Goal: Task Accomplishment & Management: Use online tool/utility

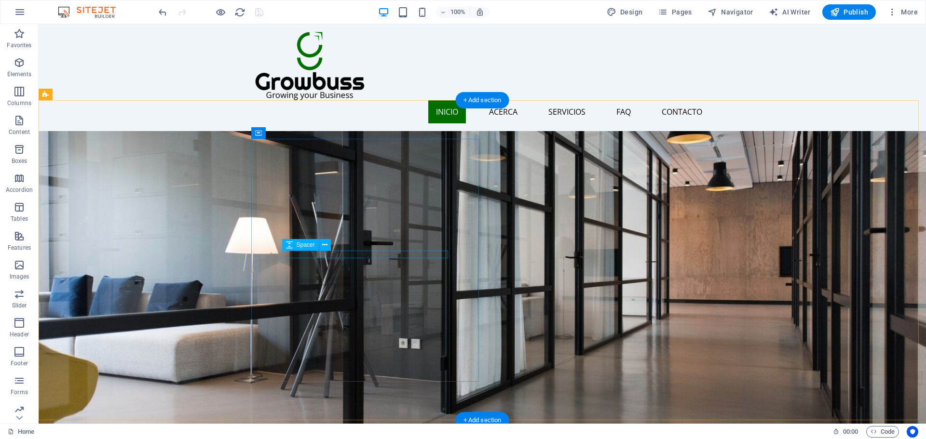
scroll to position [48, 0]
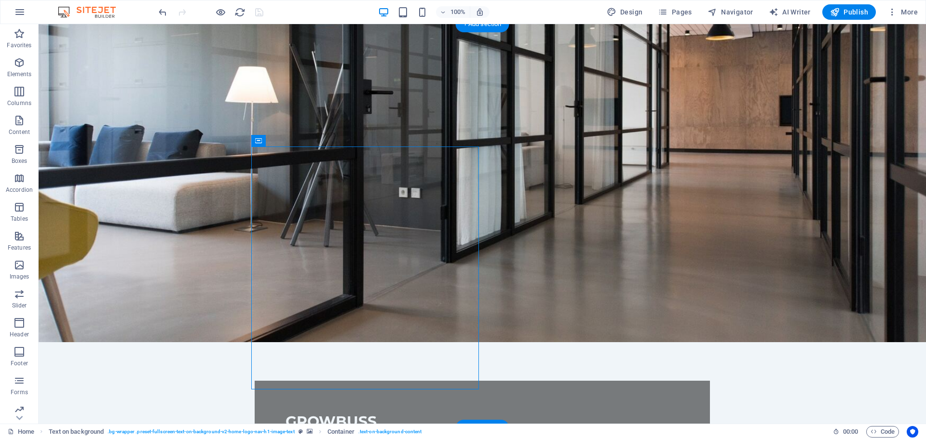
scroll to position [0, 0]
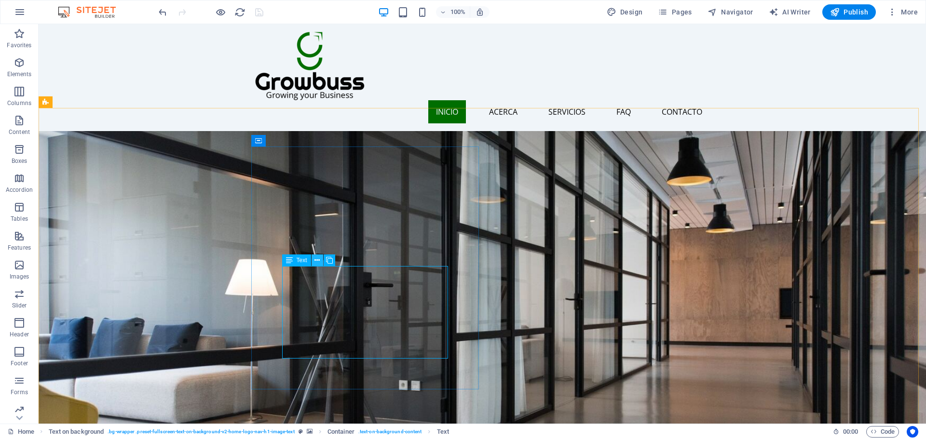
click at [322, 263] on button at bounding box center [318, 261] width 12 height 12
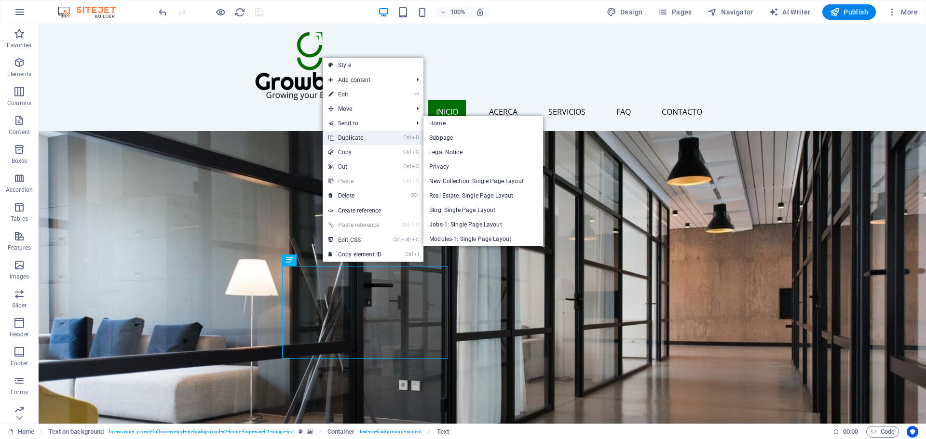
click at [356, 140] on link "Ctrl D Duplicate" at bounding box center [355, 138] width 65 height 14
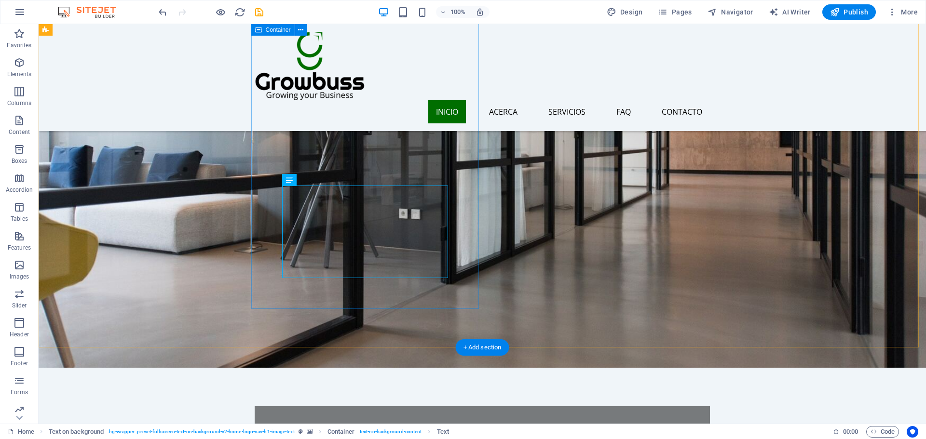
scroll to position [145, 0]
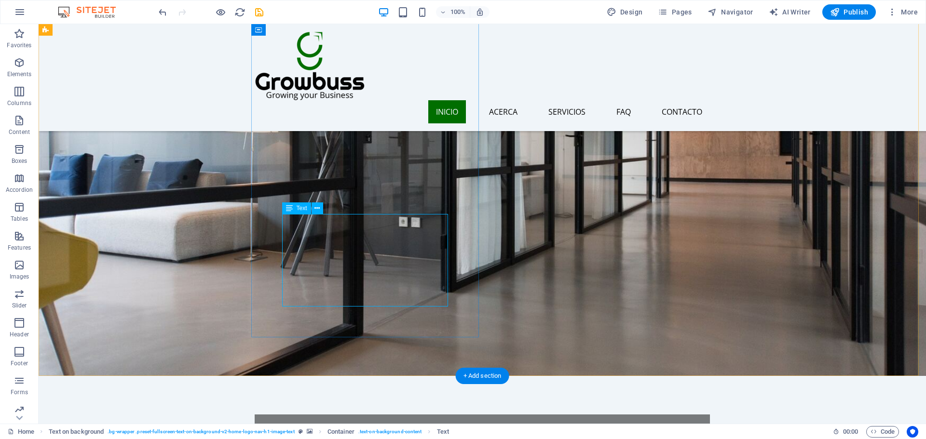
click at [680, 228] on figure at bounding box center [483, 169] width 888 height 413
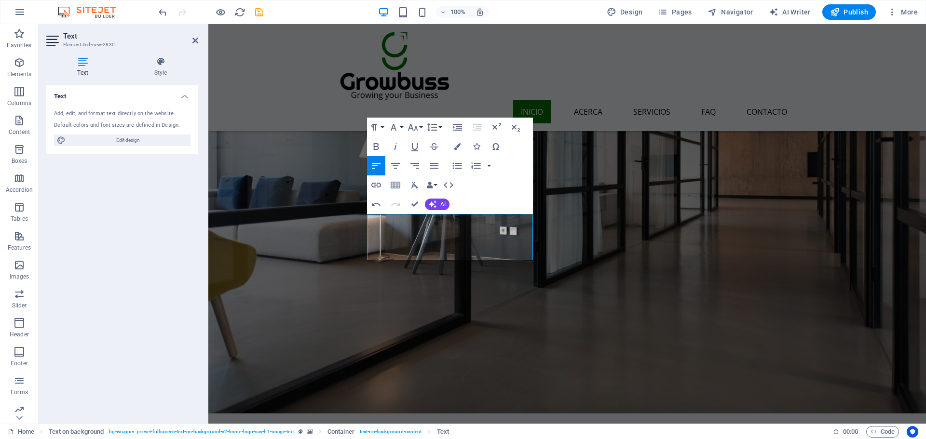
click at [603, 239] on figure at bounding box center [567, 188] width 718 height 451
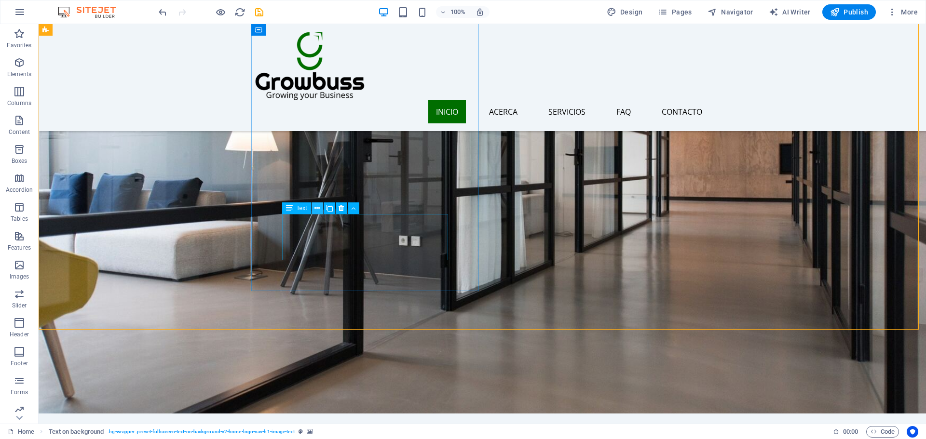
click at [313, 208] on button at bounding box center [318, 209] width 12 height 12
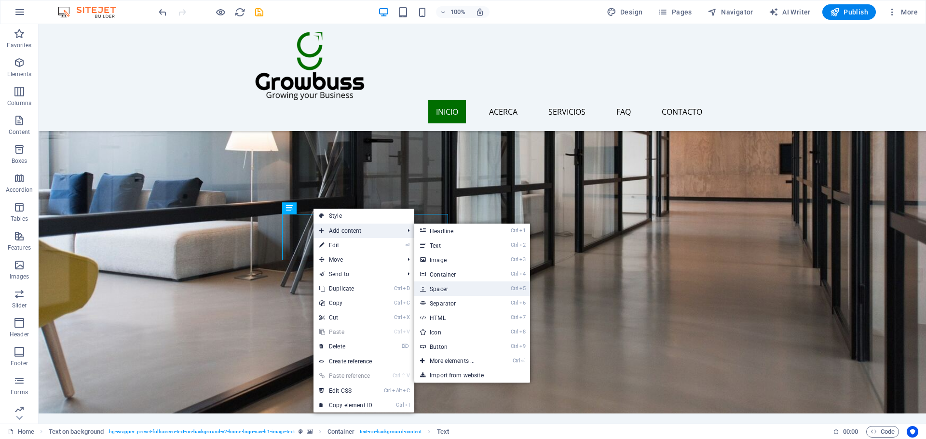
click at [435, 285] on link "Ctrl 5 Spacer" at bounding box center [454, 289] width 80 height 14
select select "px"
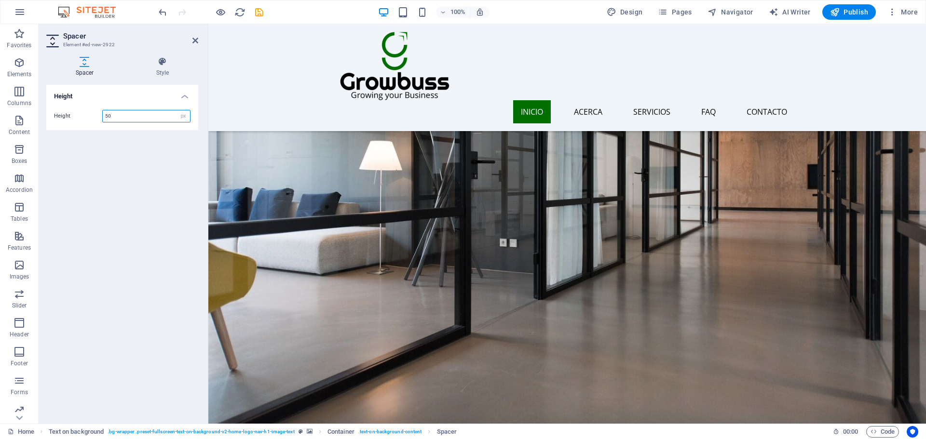
drag, startPoint x: 598, startPoint y: 280, endPoint x: 387, endPoint y: 234, distance: 216.3
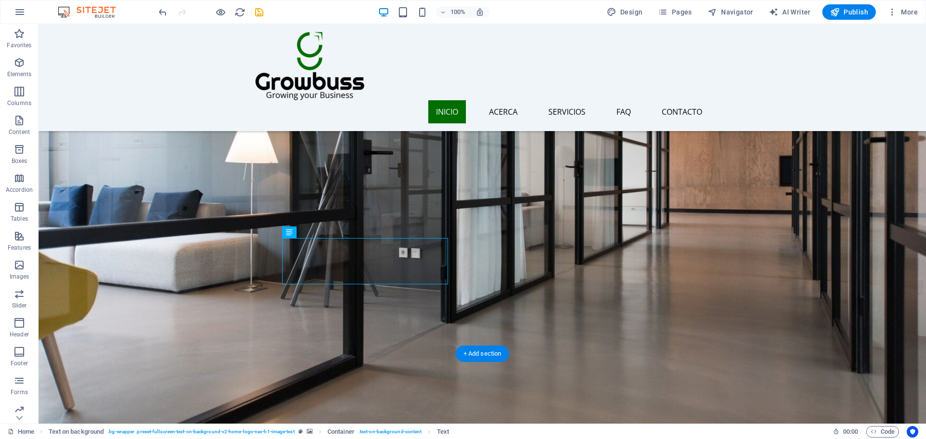
click at [590, 309] on figure at bounding box center [483, 200] width 888 height 475
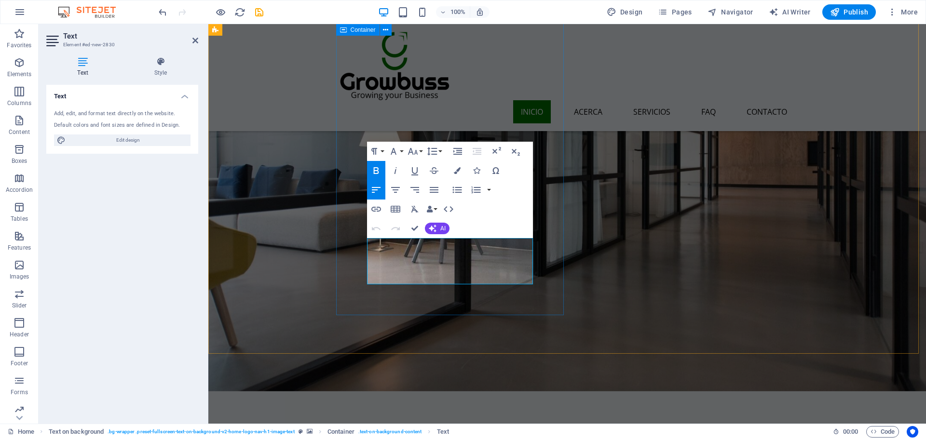
drag, startPoint x: 481, startPoint y: 276, endPoint x: 364, endPoint y: 247, distance: 120.9
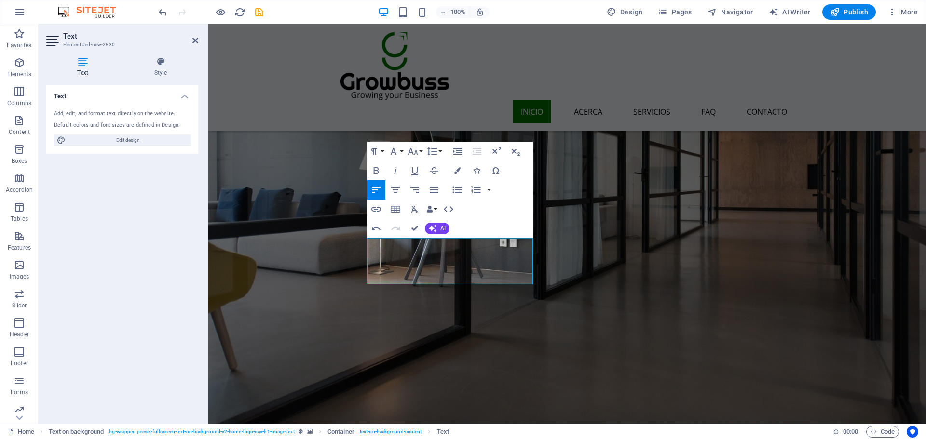
scroll to position [1178, 1]
click at [574, 237] on figure at bounding box center [567, 200] width 718 height 475
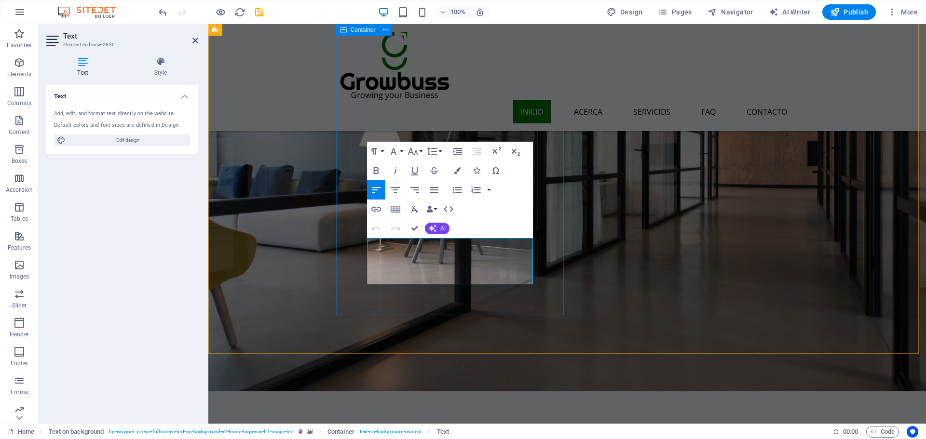
drag, startPoint x: 451, startPoint y: 255, endPoint x: 360, endPoint y: 241, distance: 91.3
click at [381, 171] on icon "button" at bounding box center [377, 171] width 12 height 12
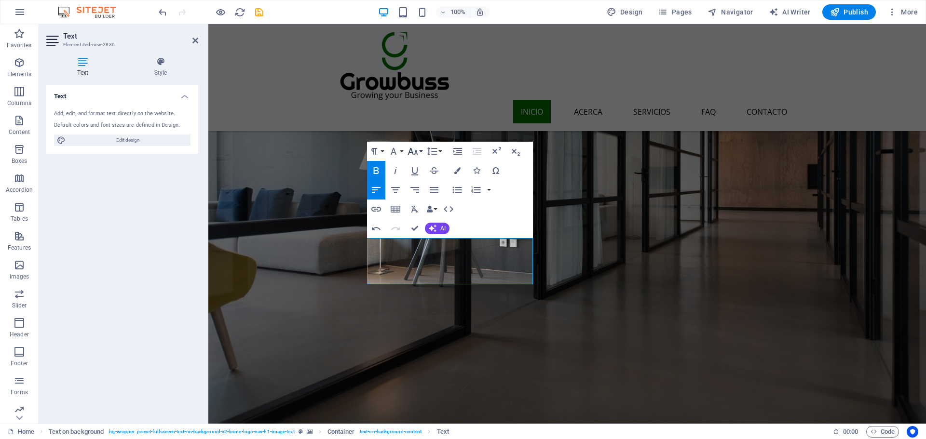
click at [420, 153] on button "Font Size" at bounding box center [415, 151] width 18 height 19
drag, startPoint x: 419, startPoint y: 258, endPoint x: 414, endPoint y: 255, distance: 5.2
click at [419, 258] on link "18" at bounding box center [423, 257] width 35 height 14
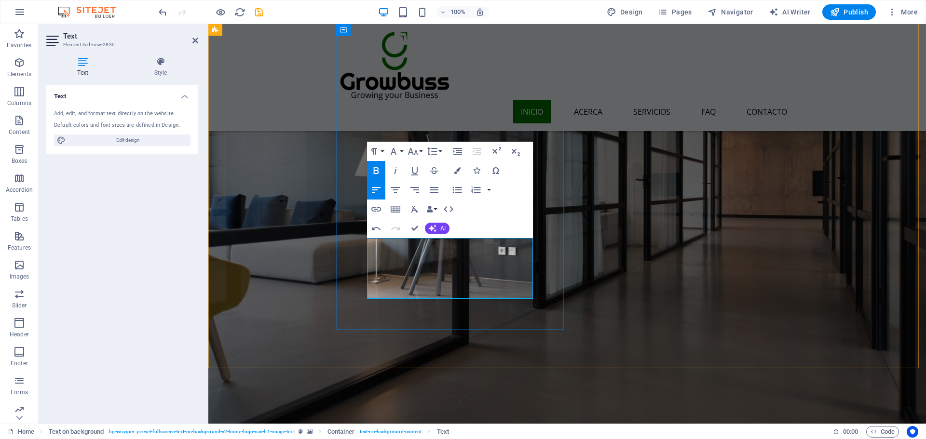
click at [596, 262] on figure at bounding box center [567, 207] width 718 height 489
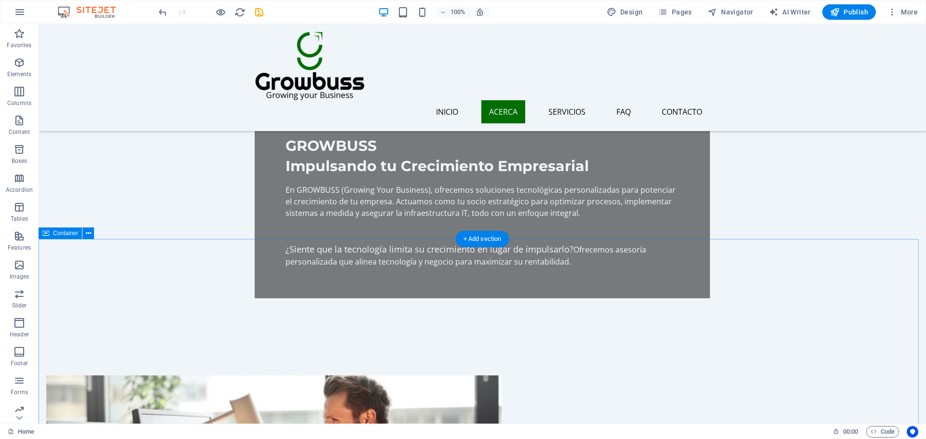
scroll to position [338, 0]
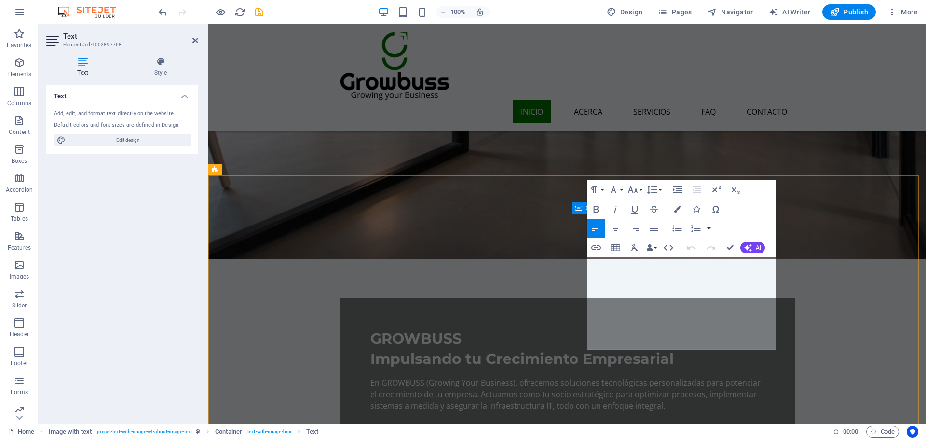
drag, startPoint x: 629, startPoint y: 262, endPoint x: 571, endPoint y: 260, distance: 57.5
click at [593, 213] on icon "button" at bounding box center [596, 210] width 12 height 12
drag, startPoint x: 629, startPoint y: 263, endPoint x: 811, endPoint y: 239, distance: 183.9
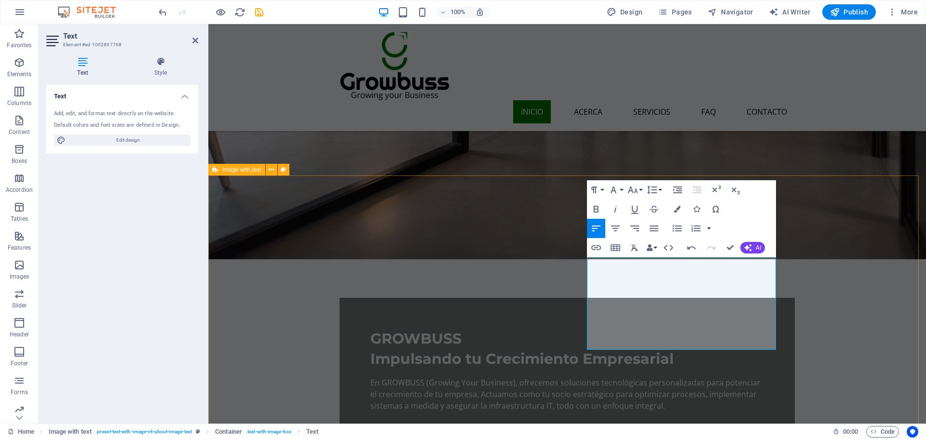
click at [596, 205] on icon "button" at bounding box center [596, 210] width 12 height 12
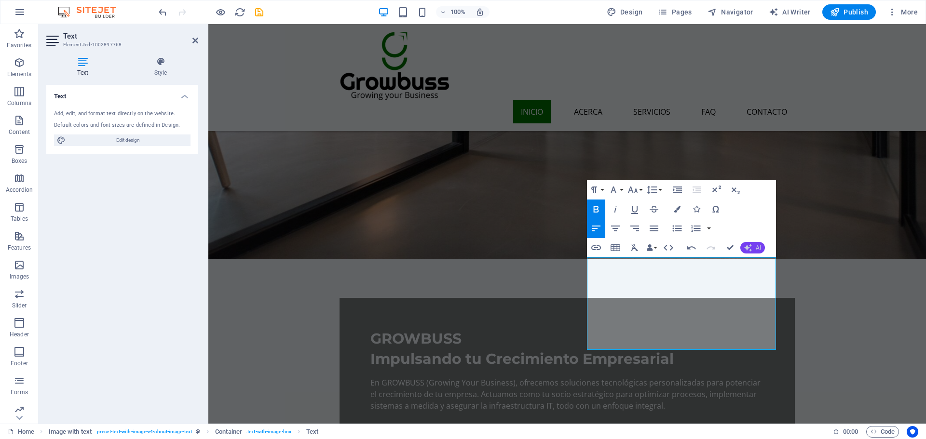
click at [751, 246] on icon "button" at bounding box center [748, 248] width 8 height 8
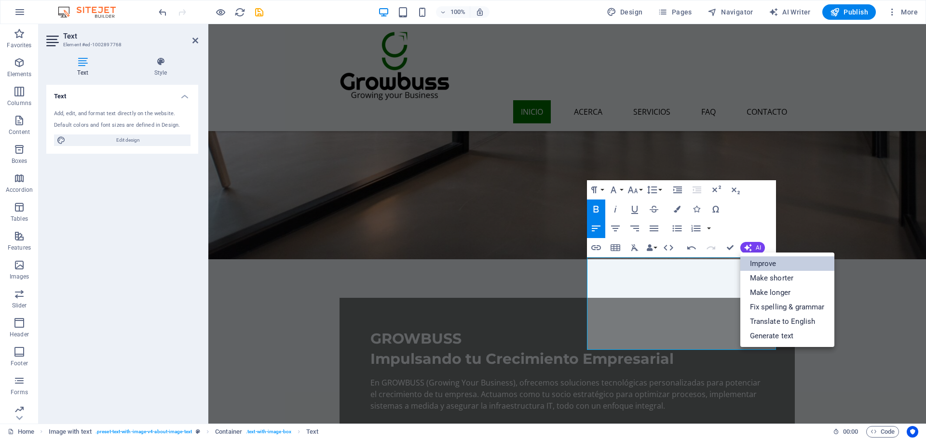
click at [759, 262] on link "Improve" at bounding box center [788, 264] width 94 height 14
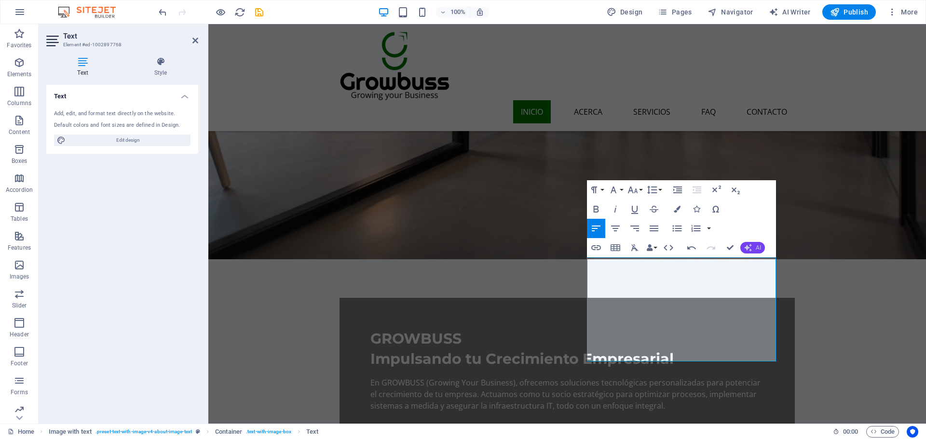
click at [745, 249] on icon "button" at bounding box center [748, 248] width 8 height 8
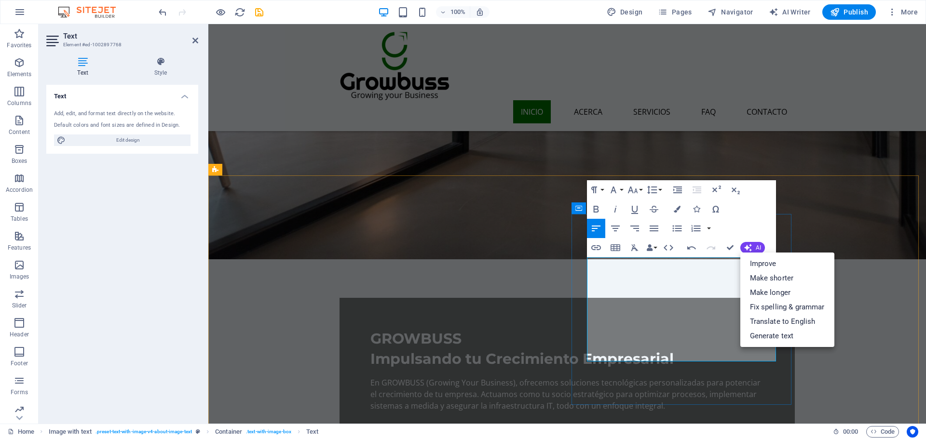
click at [757, 247] on span "AI" at bounding box center [758, 248] width 5 height 6
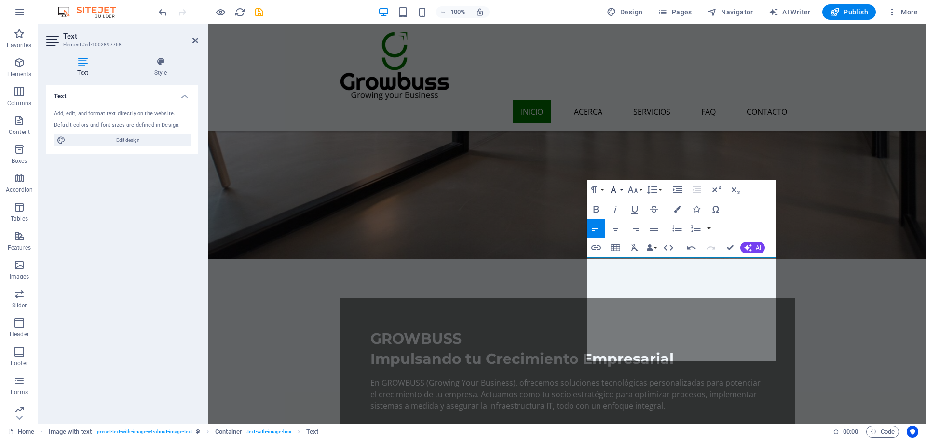
click at [613, 189] on icon "button" at bounding box center [614, 190] width 6 height 7
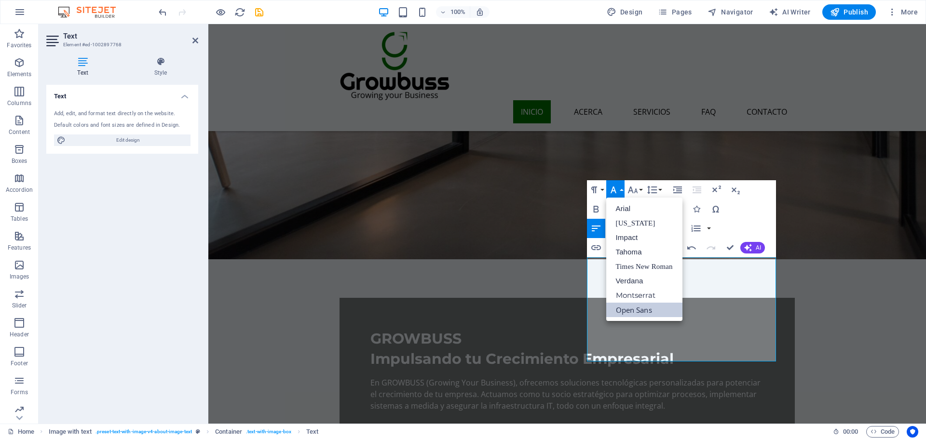
scroll to position [0, 0]
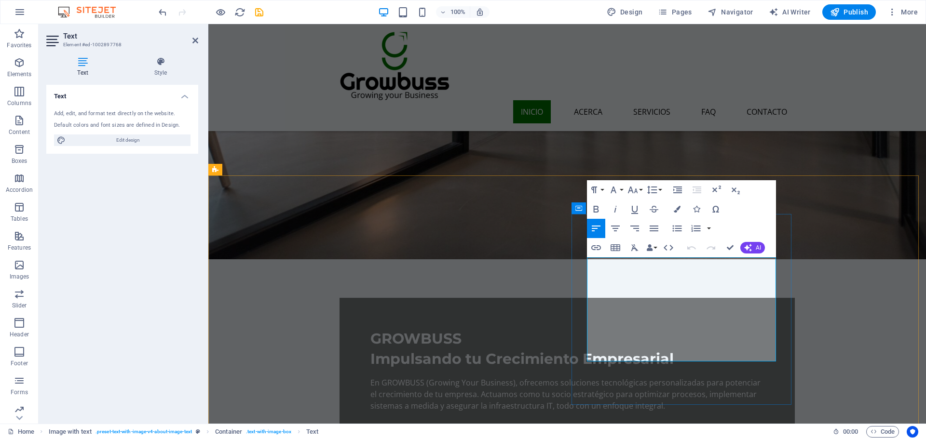
click at [639, 187] on button "Font Size" at bounding box center [635, 189] width 18 height 19
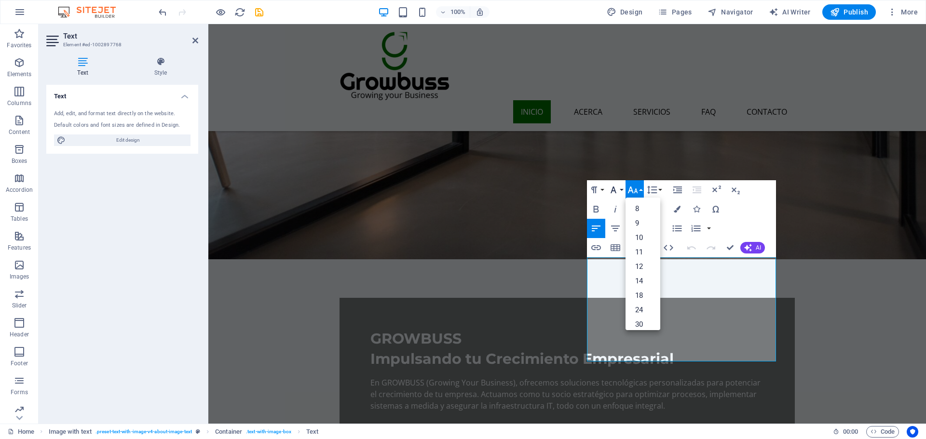
click at [620, 190] on button "Font Family" at bounding box center [615, 189] width 18 height 19
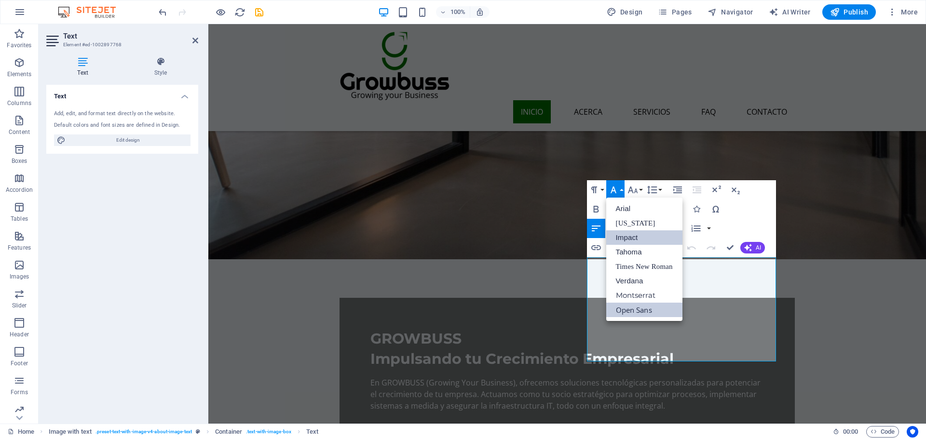
click at [626, 236] on link "Impact" at bounding box center [644, 238] width 76 height 14
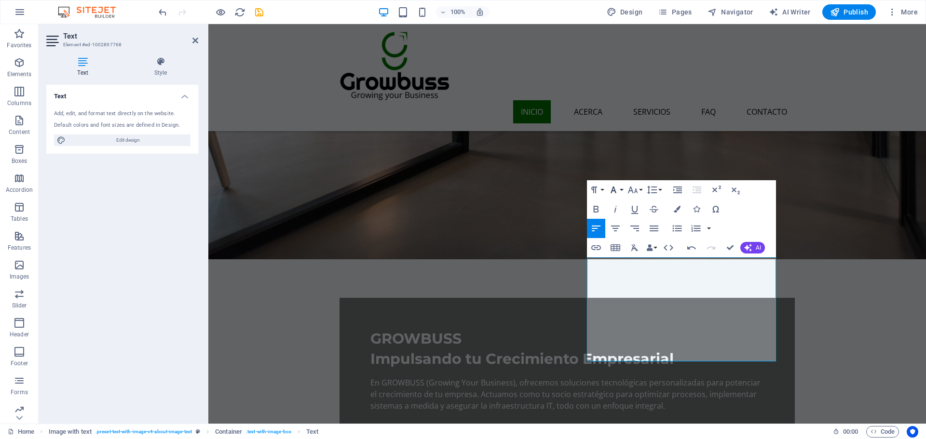
click at [610, 186] on icon "button" at bounding box center [614, 190] width 12 height 12
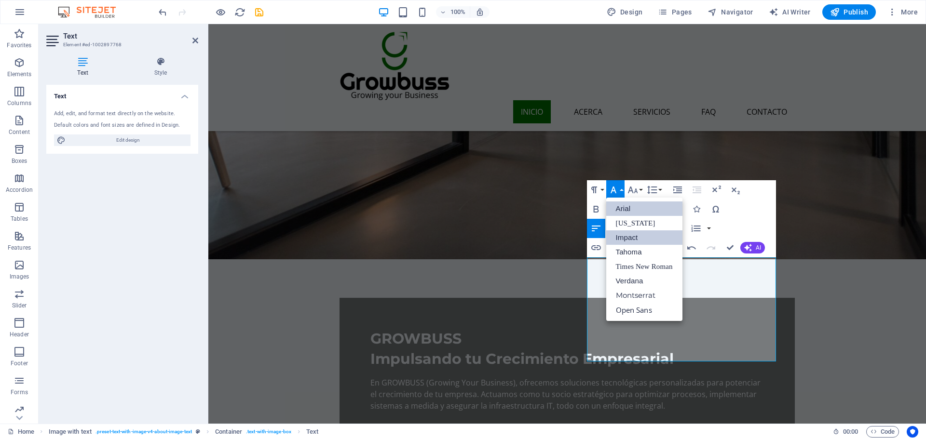
click at [622, 213] on link "Arial" at bounding box center [644, 209] width 76 height 14
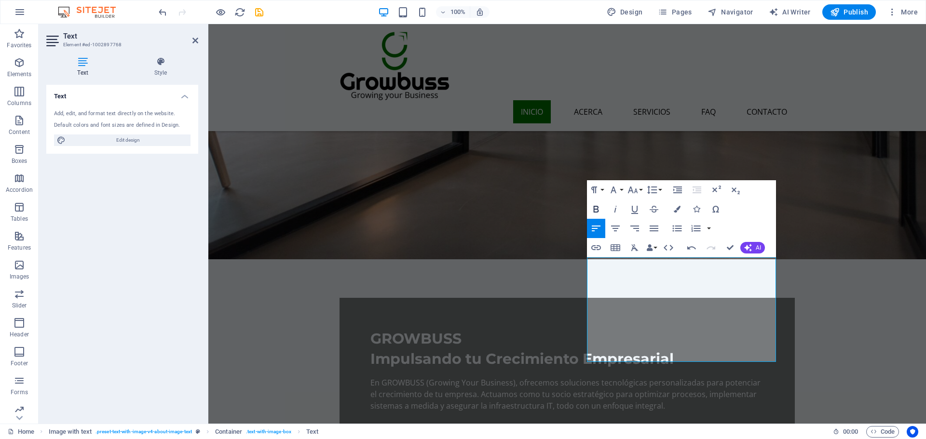
click at [599, 210] on icon "button" at bounding box center [596, 210] width 12 height 12
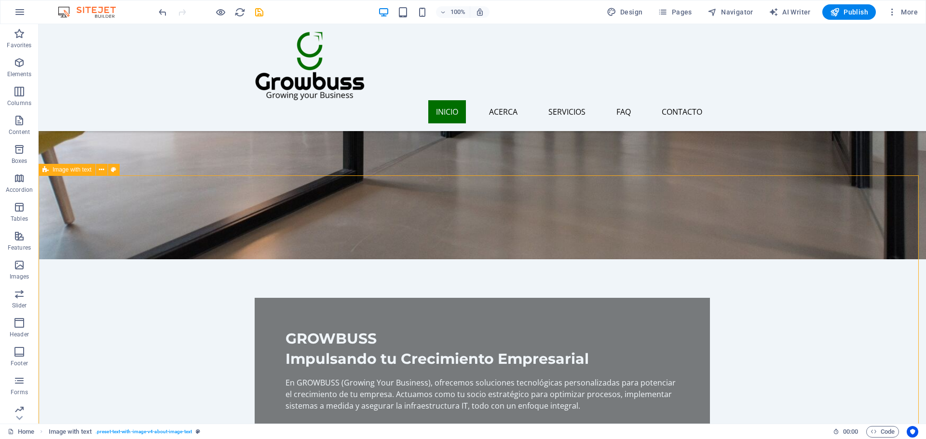
click at [267, 12] on div "100% Design Pages Navigator AI Writer Publish More" at bounding box center [539, 11] width 765 height 15
click at [265, 12] on div "100% Design Pages Navigator AI Writer Publish More" at bounding box center [539, 11] width 765 height 15
click at [254, 17] on icon "save" at bounding box center [259, 12] width 11 height 11
checkbox input "false"
